Goal: Navigation & Orientation: Find specific page/section

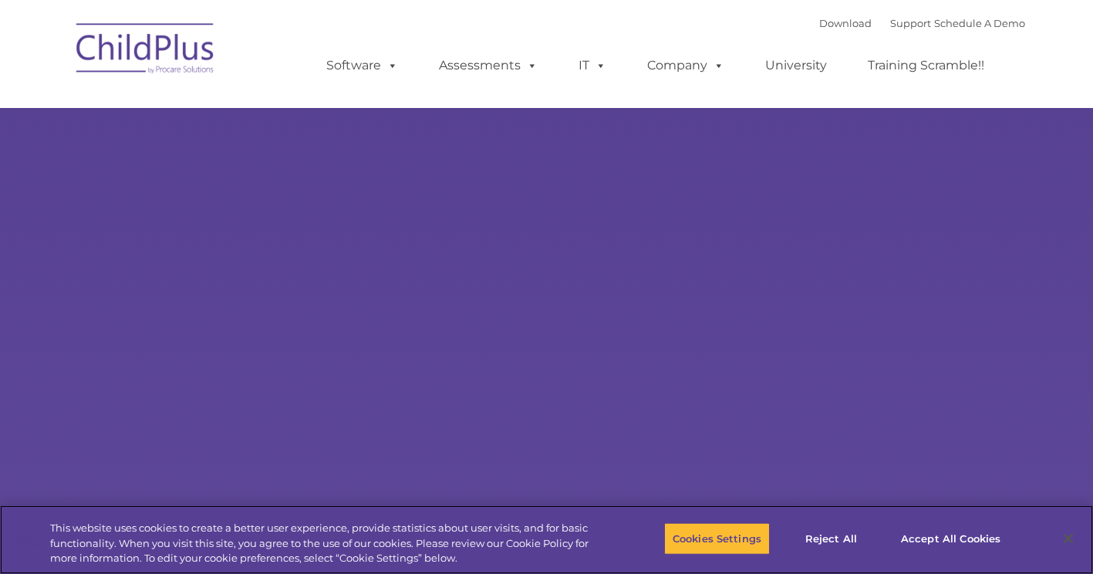
select select "MEDIUM"
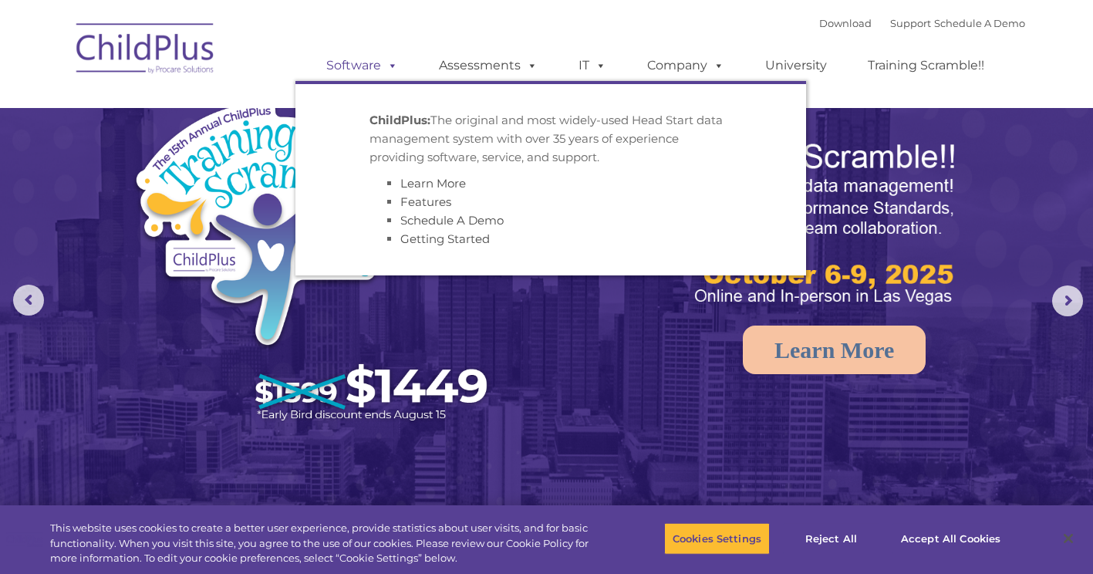
click at [371, 62] on link "Software" at bounding box center [362, 65] width 103 height 31
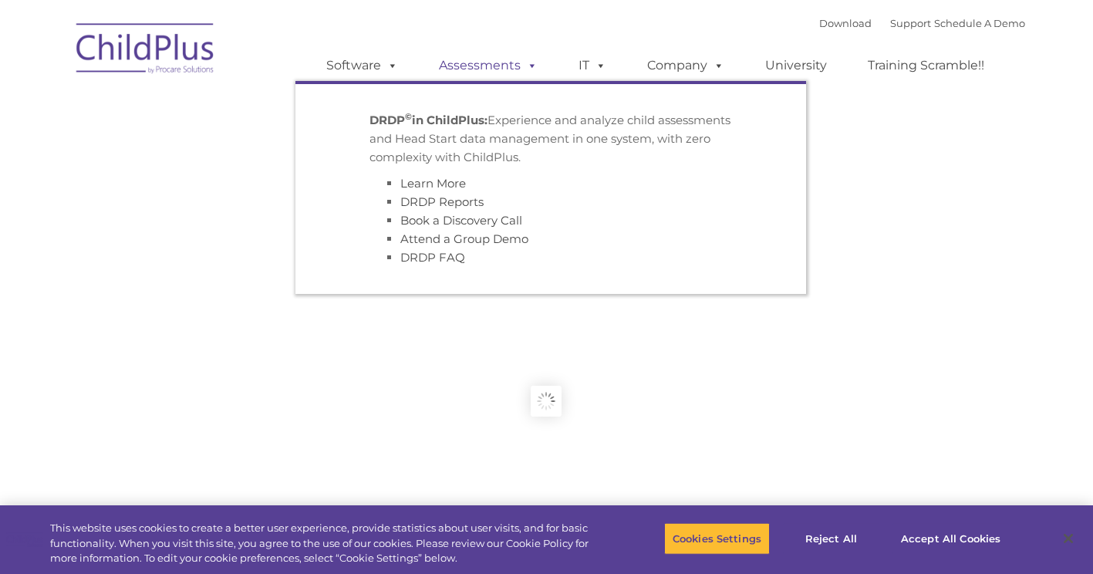
type input ""
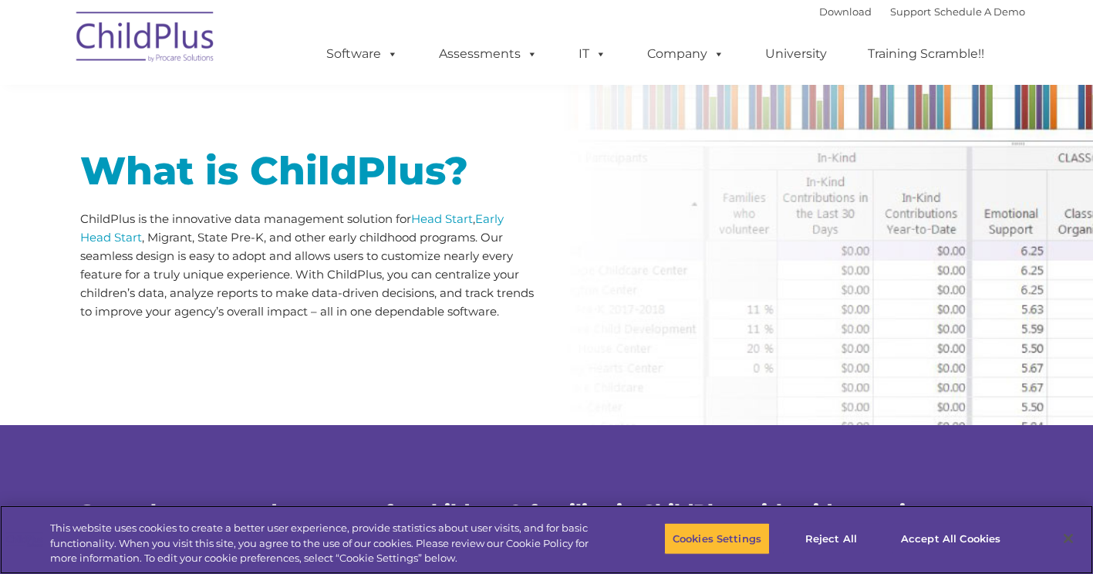
scroll to position [691, 0]
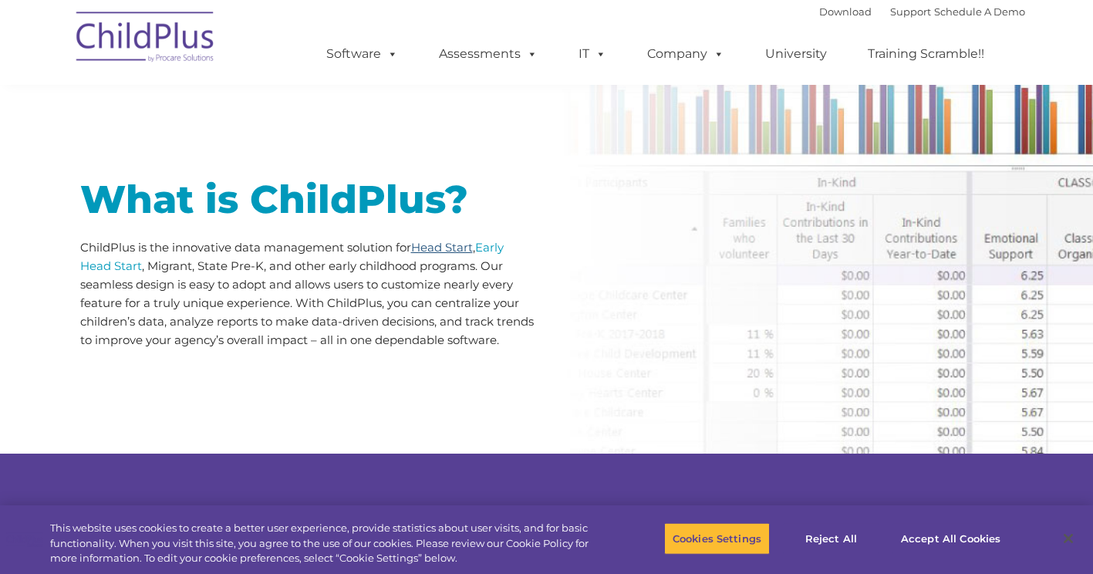
click at [436, 242] on link "Head Start" at bounding box center [442, 247] width 62 height 15
